Goal: Transaction & Acquisition: Purchase product/service

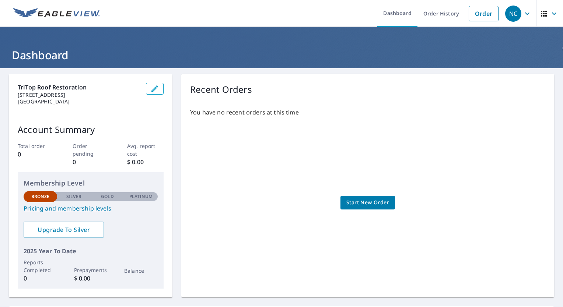
click at [351, 203] on span "Start New Order" at bounding box center [367, 202] width 43 height 9
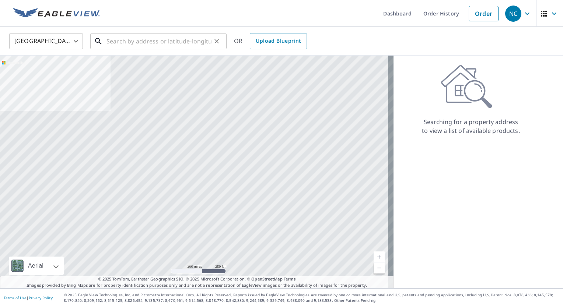
click at [116, 39] on input "text" at bounding box center [159, 41] width 105 height 21
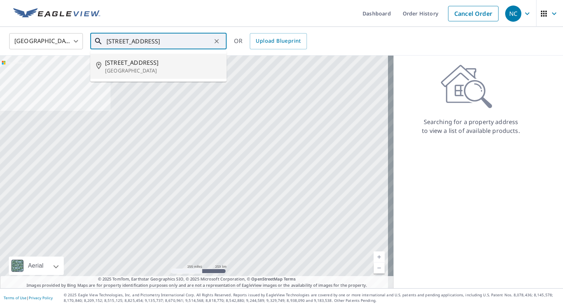
click at [125, 62] on span "[STREET_ADDRESS]" at bounding box center [163, 62] width 116 height 9
type input "[STREET_ADDRESS]"
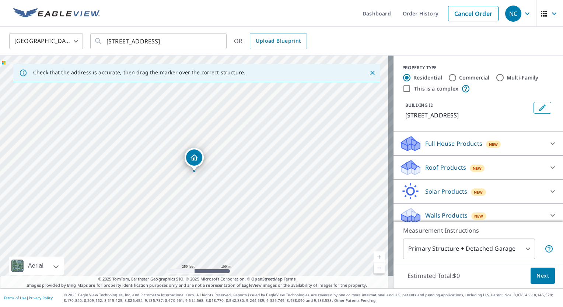
click at [374, 257] on link "Current Level 17, Zoom In" at bounding box center [379, 257] width 11 height 11
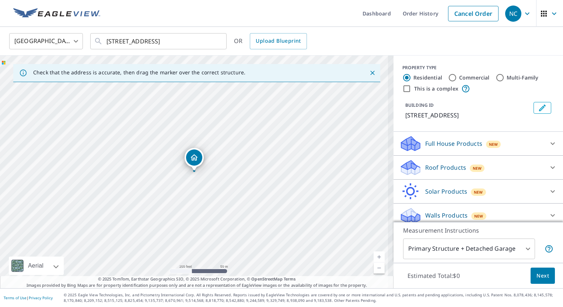
click at [374, 257] on link "Current Level 18, Zoom In" at bounding box center [379, 257] width 11 height 11
click at [374, 257] on link "Current Level 19, Zoom In" at bounding box center [379, 257] width 11 height 11
click at [374, 257] on link "Current Level 20, Zoom In Disabled" at bounding box center [379, 257] width 11 height 11
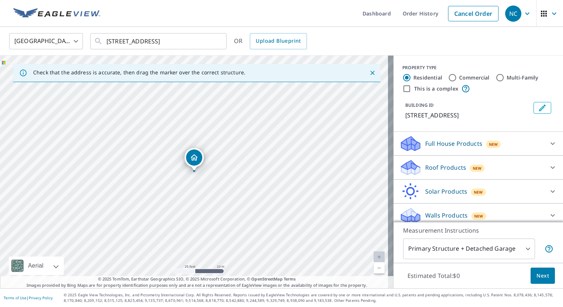
click at [374, 257] on link "Current Level 20, Zoom In Disabled" at bounding box center [379, 257] width 11 height 11
click at [517, 168] on div "Roof Products New" at bounding box center [471, 167] width 144 height 17
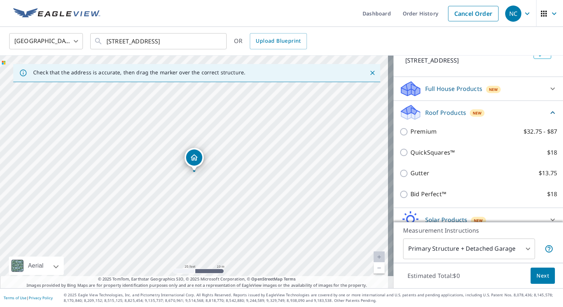
scroll to position [56, 0]
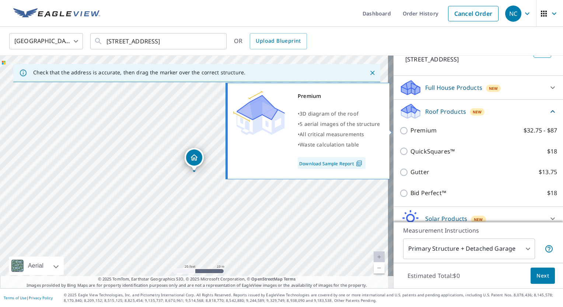
click at [399, 131] on input "Premium $32.75 - $87" at bounding box center [404, 130] width 11 height 9
checkbox input "true"
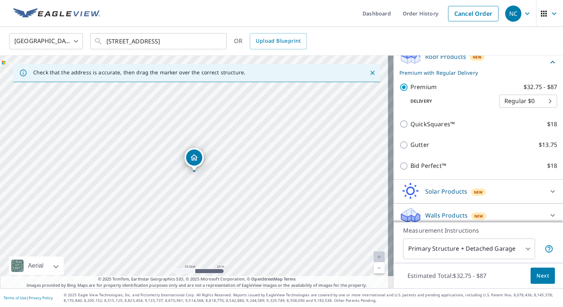
scroll to position [115, 0]
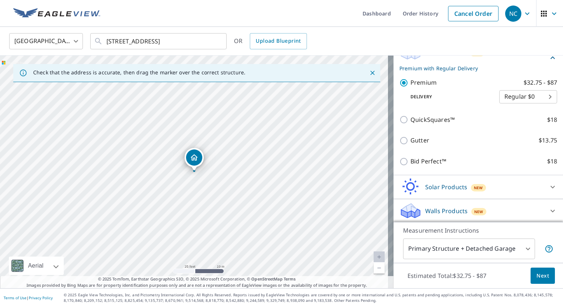
click at [537, 275] on span "Next" at bounding box center [543, 276] width 13 height 9
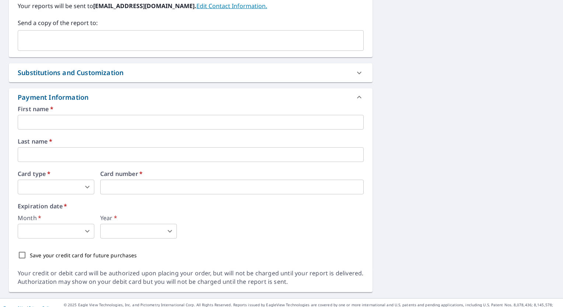
scroll to position [318, 0]
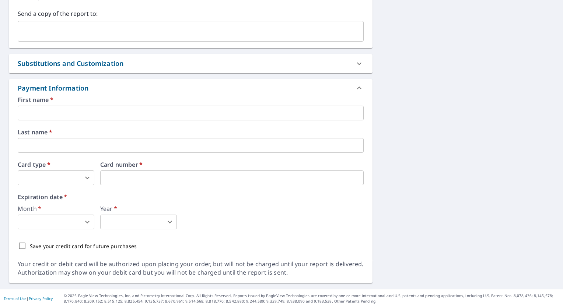
click at [37, 114] on input "text" at bounding box center [191, 113] width 346 height 15
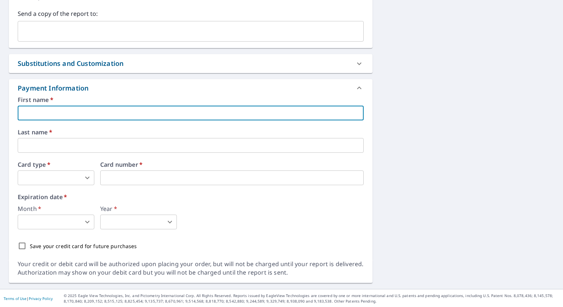
type input "[PERSON_NAME]"
type input "[EMAIL_ADDRESS][DOMAIN_NAME]"
type input "[PERSON_NAME]"
click at [55, 179] on body "NC [GEOGRAPHIC_DATA] Dashboard Order History Cancel Order NC Dashboard / Finali…" at bounding box center [281, 153] width 563 height 307
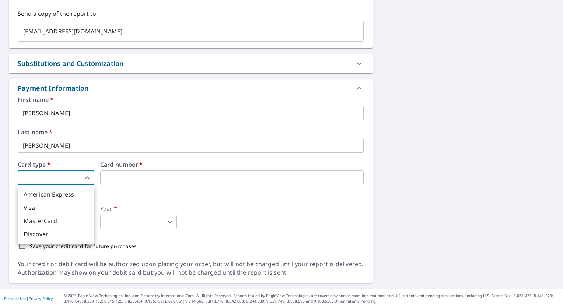
click at [46, 205] on li "Visa" at bounding box center [56, 207] width 77 height 13
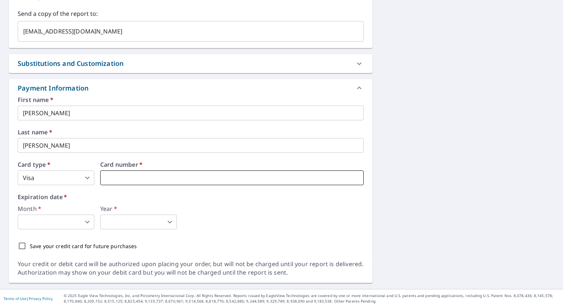
type input "3"
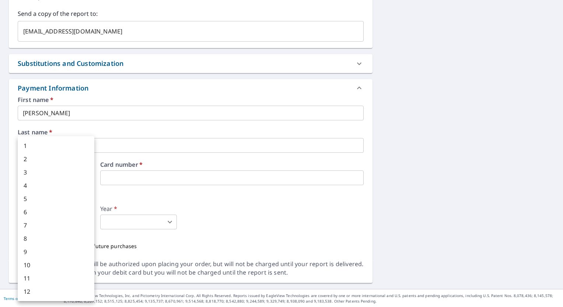
click at [61, 226] on body "NC [GEOGRAPHIC_DATA] Dashboard Order History Cancel Order NC Dashboard / Finali…" at bounding box center [281, 153] width 563 height 307
click at [52, 239] on li "8" at bounding box center [56, 238] width 77 height 13
type input "8"
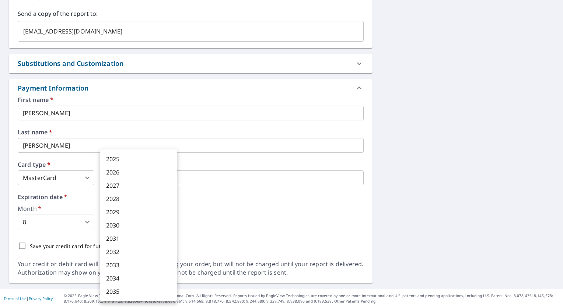
click at [114, 216] on body "NC [GEOGRAPHIC_DATA] Dashboard Order History Cancel Order NC Dashboard / Finali…" at bounding box center [281, 153] width 563 height 307
click at [116, 227] on li "2030" at bounding box center [138, 225] width 77 height 13
type input "2030"
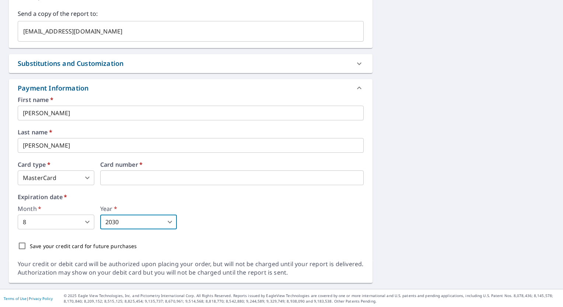
click at [22, 247] on input "Save your credit card for future purchases" at bounding box center [21, 245] width 15 height 15
checkbox input "true"
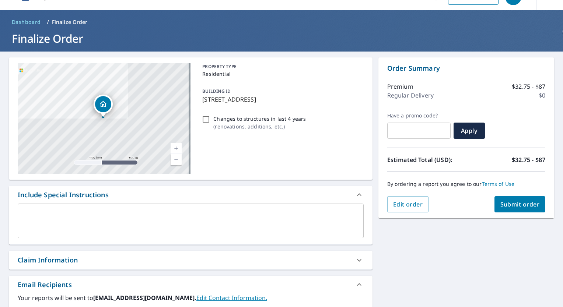
scroll to position [8, 0]
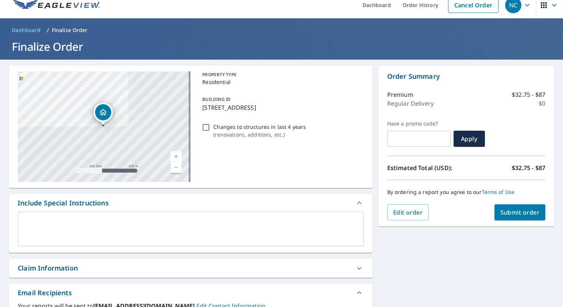
click at [516, 212] on span "Submit order" at bounding box center [519, 213] width 39 height 8
